Goal: Find specific page/section: Find specific page/section

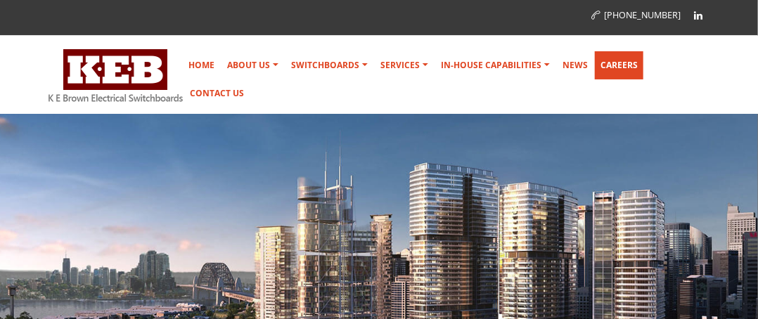
click at [622, 70] on link "Careers" at bounding box center [619, 65] width 49 height 28
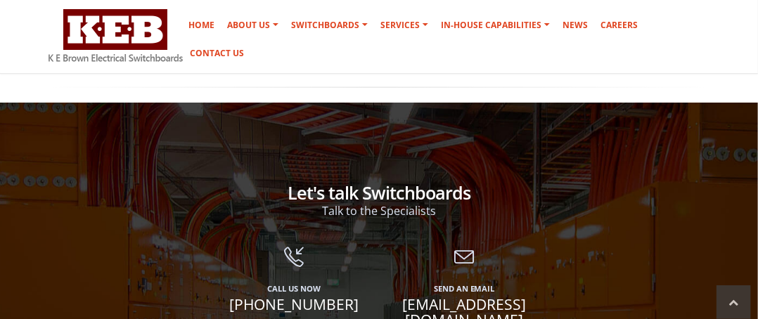
scroll to position [640, 0]
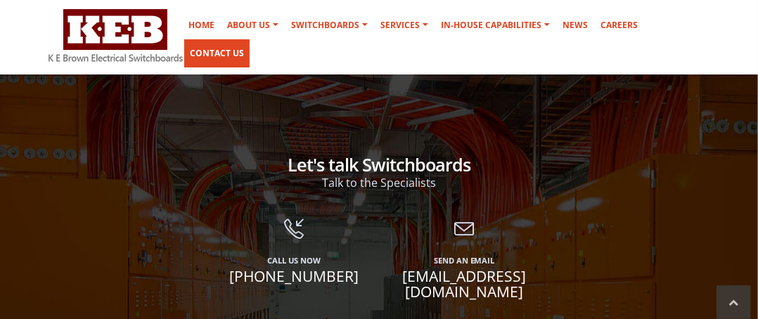
click at [250, 39] on link "Contact Us" at bounding box center [216, 53] width 65 height 28
